Goal: Communication & Community: Answer question/provide support

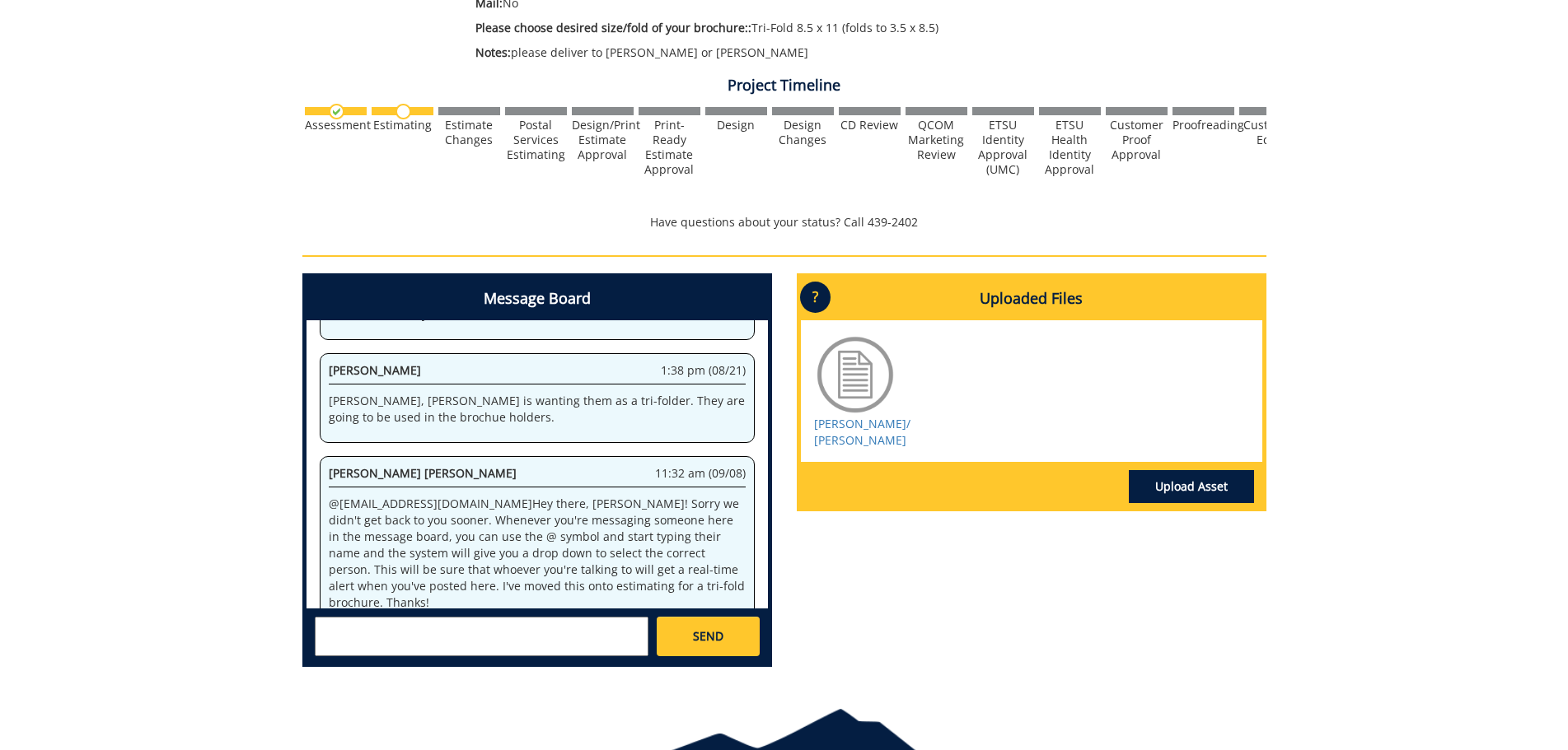
scroll to position [494, 0]
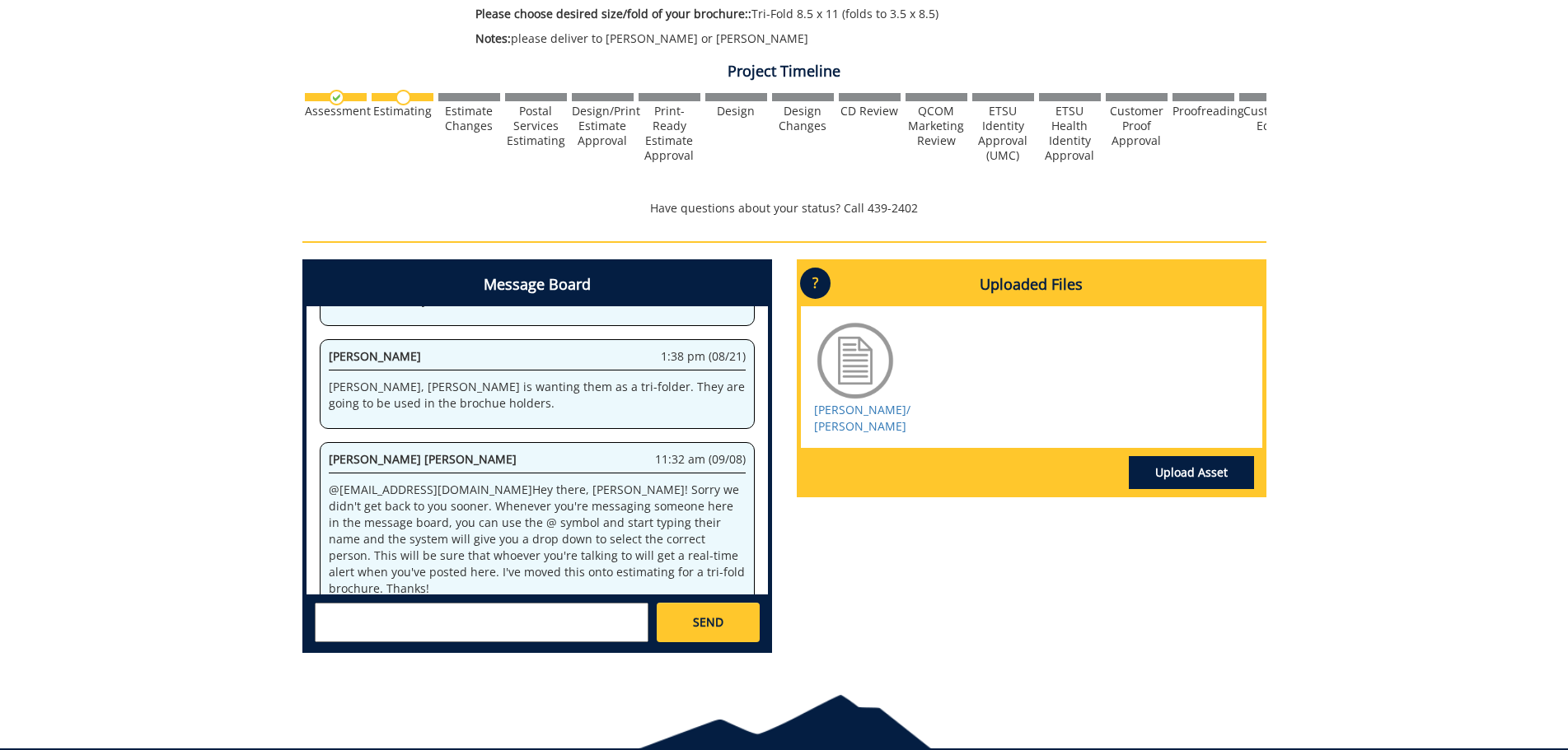
click at [329, 451] on span "[PERSON_NAME] [PERSON_NAME]" at bounding box center [422, 459] width 188 height 16
click at [330, 451] on span "[PERSON_NAME] [PERSON_NAME]" at bounding box center [422, 459] width 188 height 16
drag, startPoint x: 330, startPoint y: 436, endPoint x: 473, endPoint y: 432, distance: 143.1
click at [473, 442] on div "[PERSON_NAME] [PERSON_NAME] 11:32 am (09/08) @ [EMAIL_ADDRESS][DOMAIN_NAME] Hey…" at bounding box center [537, 527] width 435 height 172
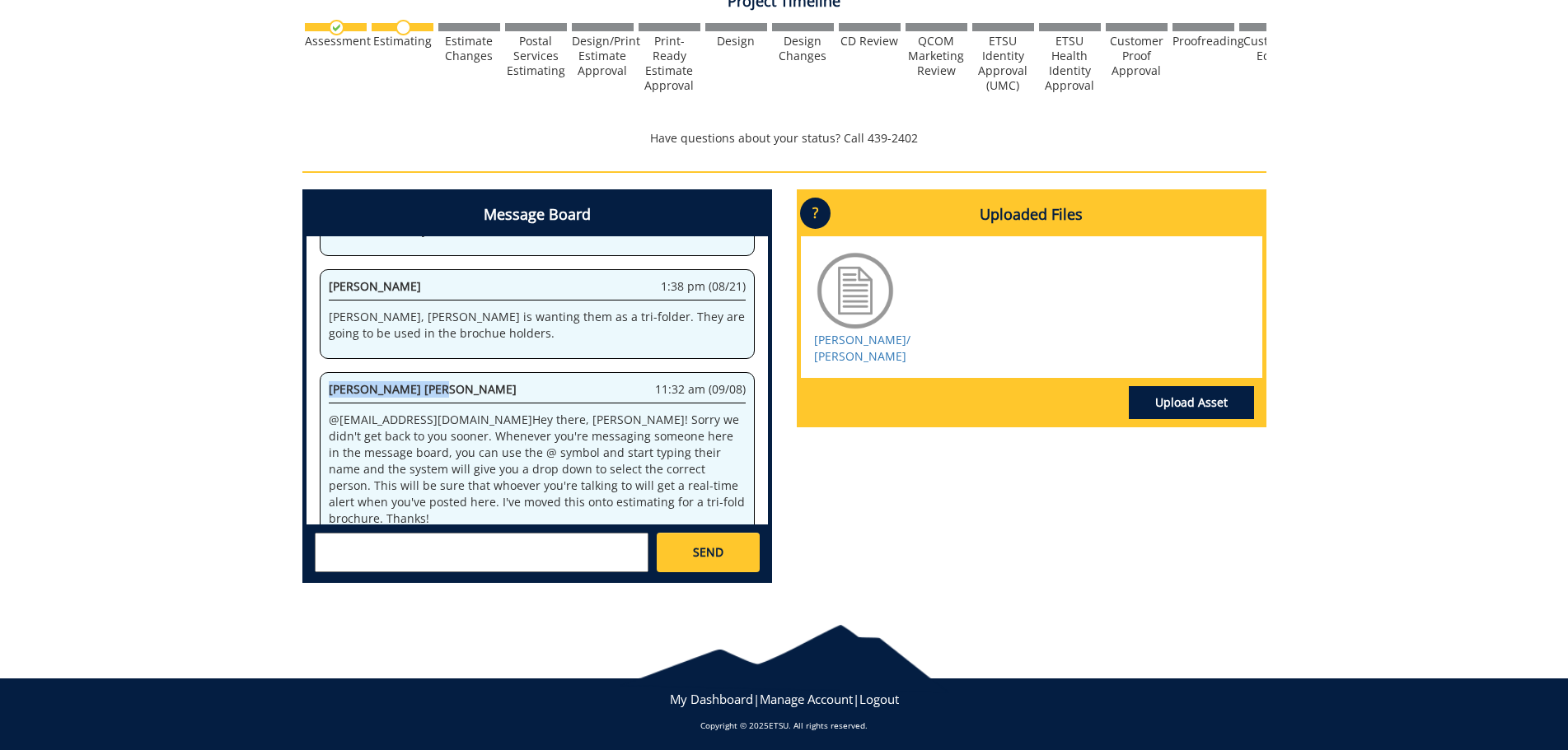
scroll to position [570, 0]
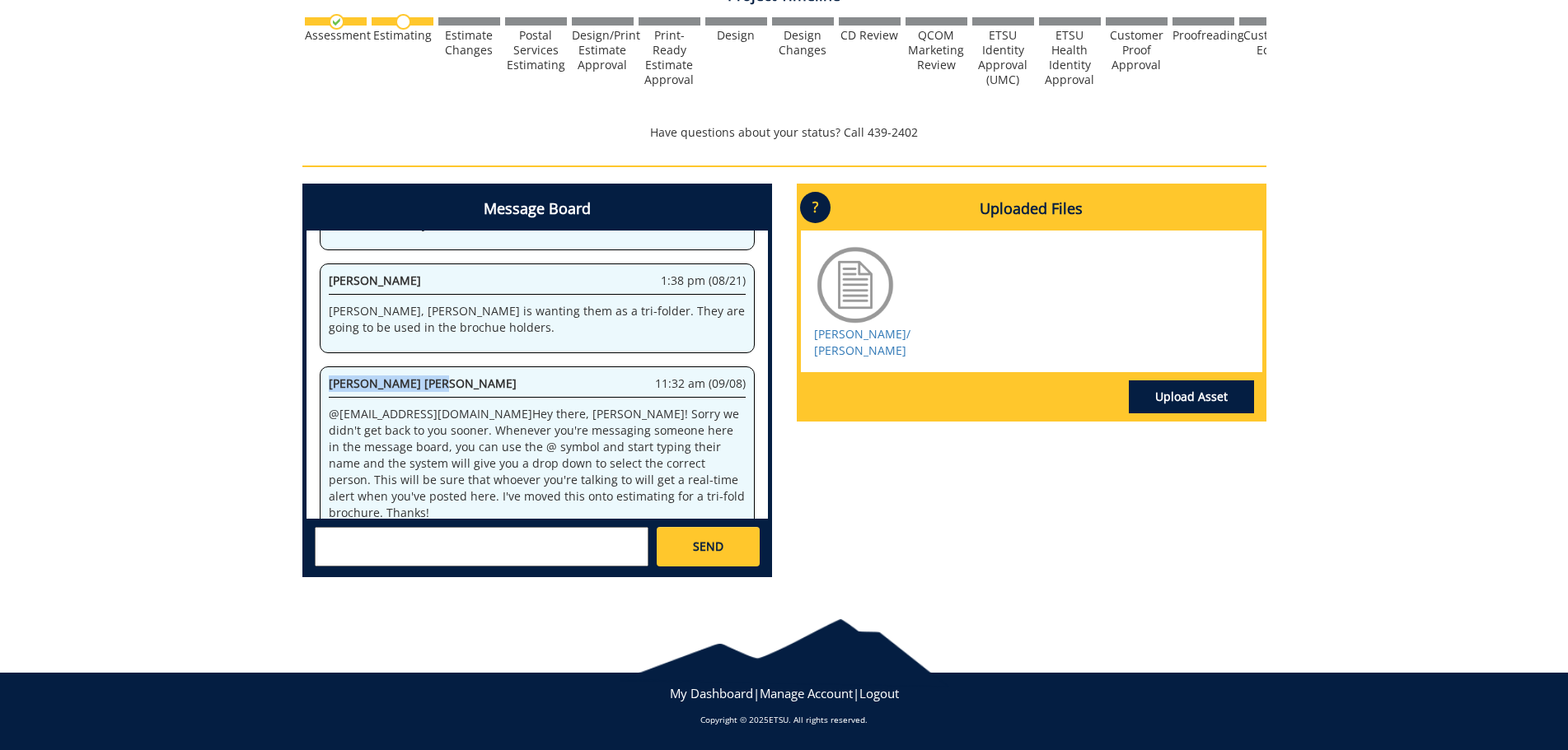
drag, startPoint x: 411, startPoint y: 364, endPoint x: 862, endPoint y: 497, distance: 470.2
click at [862, 497] on div "Message Board System 1:18 pm (07/29) Welcome to the Project Messenger. All mess…" at bounding box center [784, 387] width 989 height 407
click at [846, 348] on link "[PERSON_NAME]/ [PERSON_NAME]" at bounding box center [862, 341] width 96 height 32
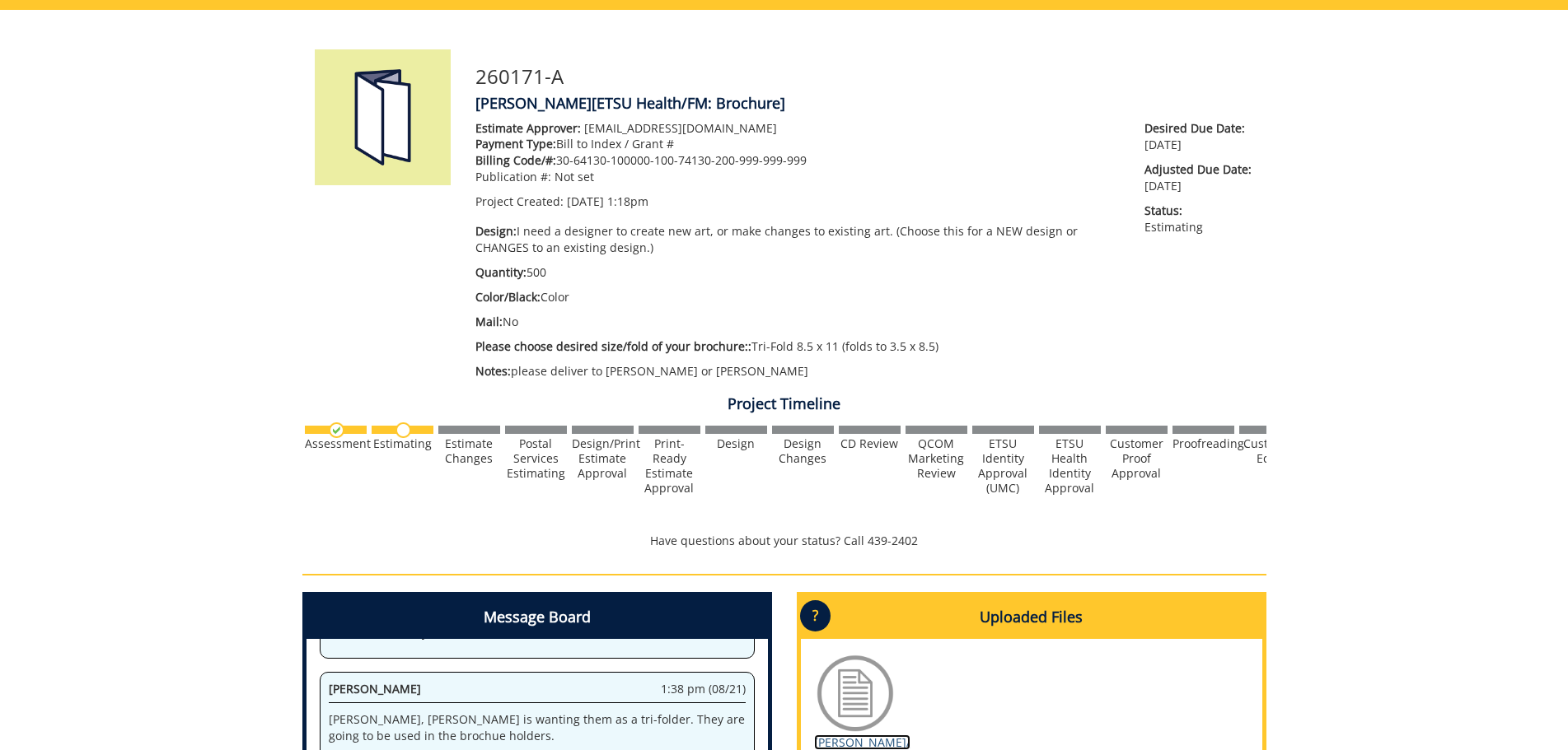
scroll to position [158, 0]
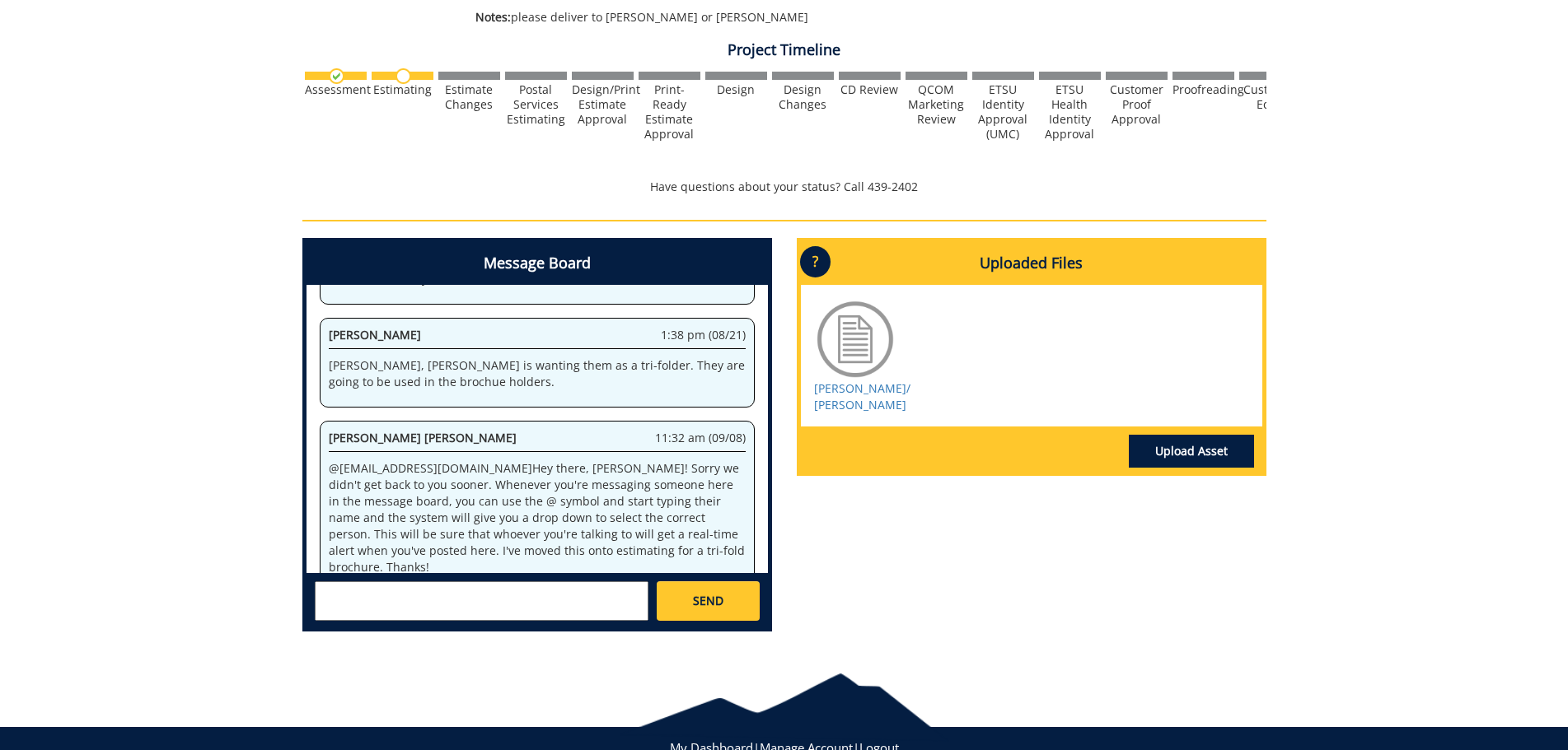
scroll to position [521, 0]
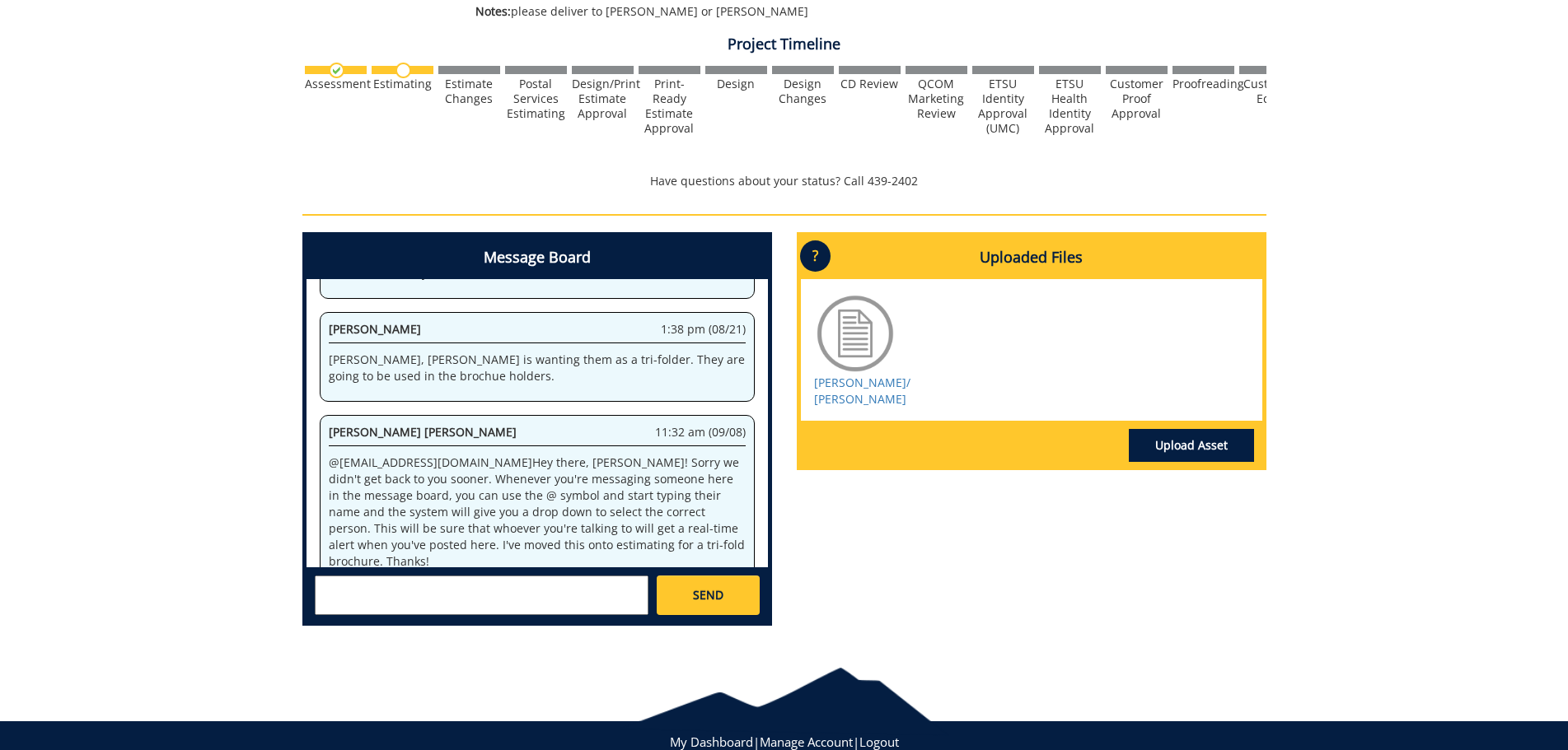
click at [451, 602] on textarea at bounding box center [481, 595] width 334 height 39
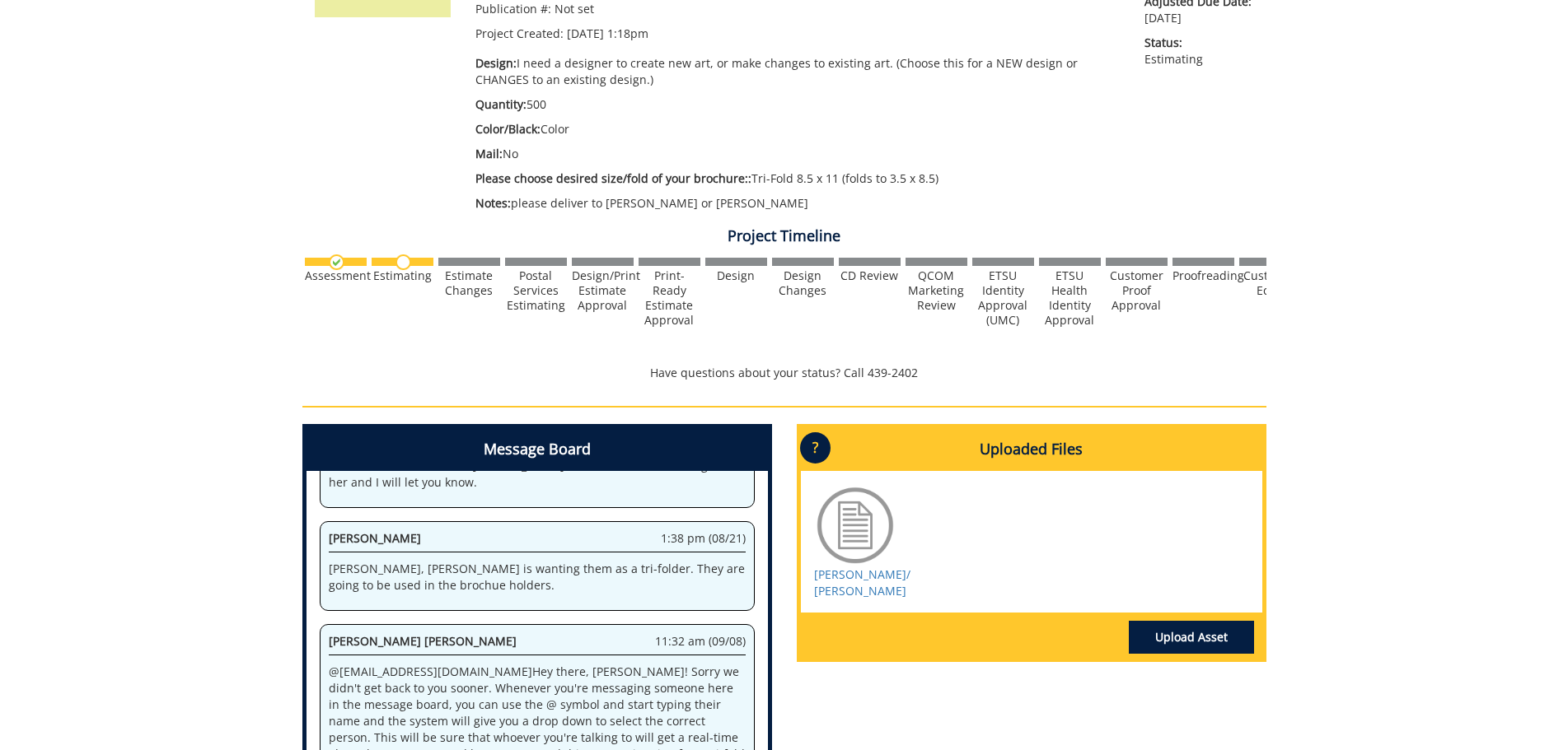
scroll to position [404, 0]
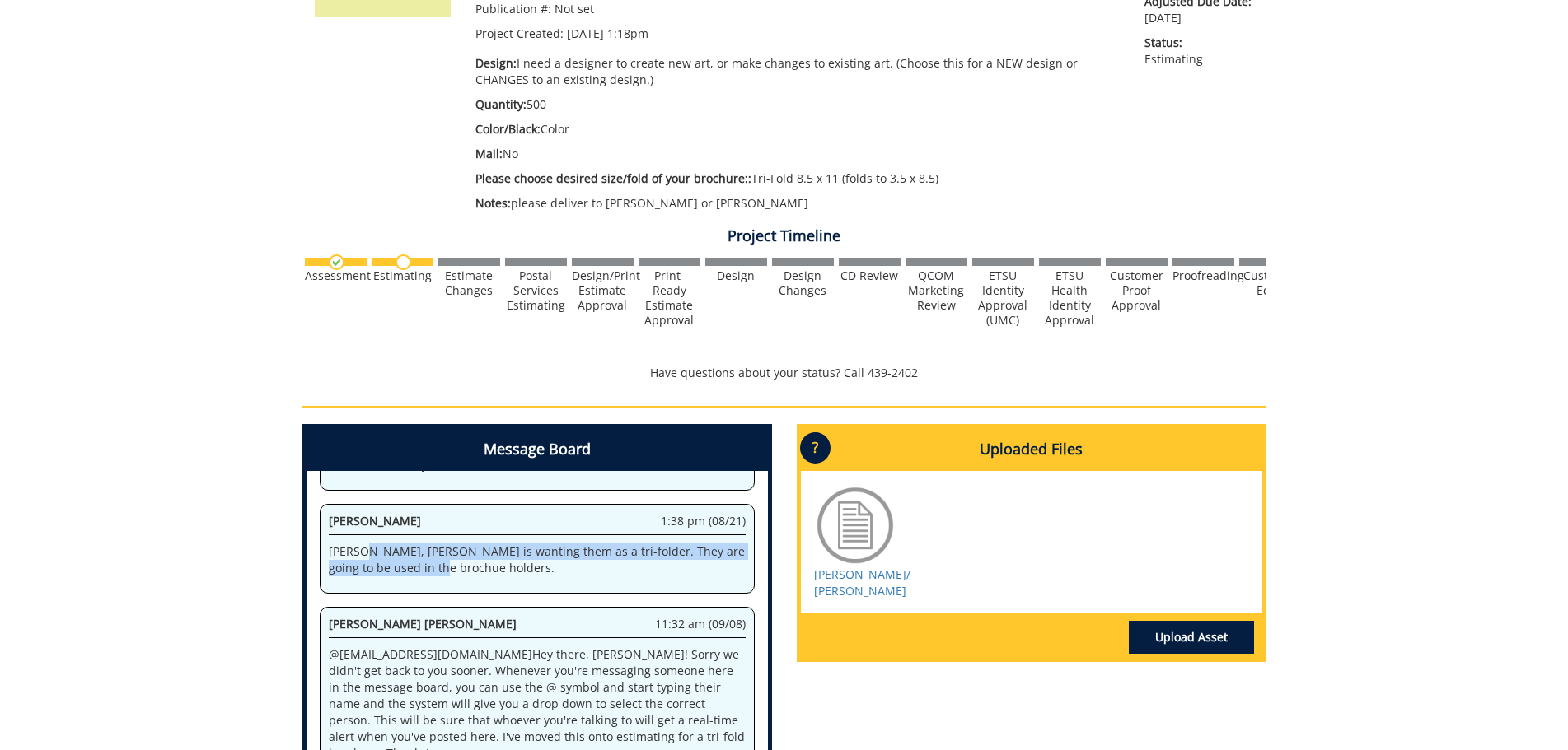
drag, startPoint x: 346, startPoint y: 536, endPoint x: 537, endPoint y: 545, distance: 191.2
click at [537, 545] on p "[PERSON_NAME], [PERSON_NAME] is wanting them as a tri-folder. They are going to…" at bounding box center [536, 560] width 417 height 33
copy p "Anna is wanting them as a tri-folder. They are going to be used in the brochue …"
